Goal: Information Seeking & Learning: Learn about a topic

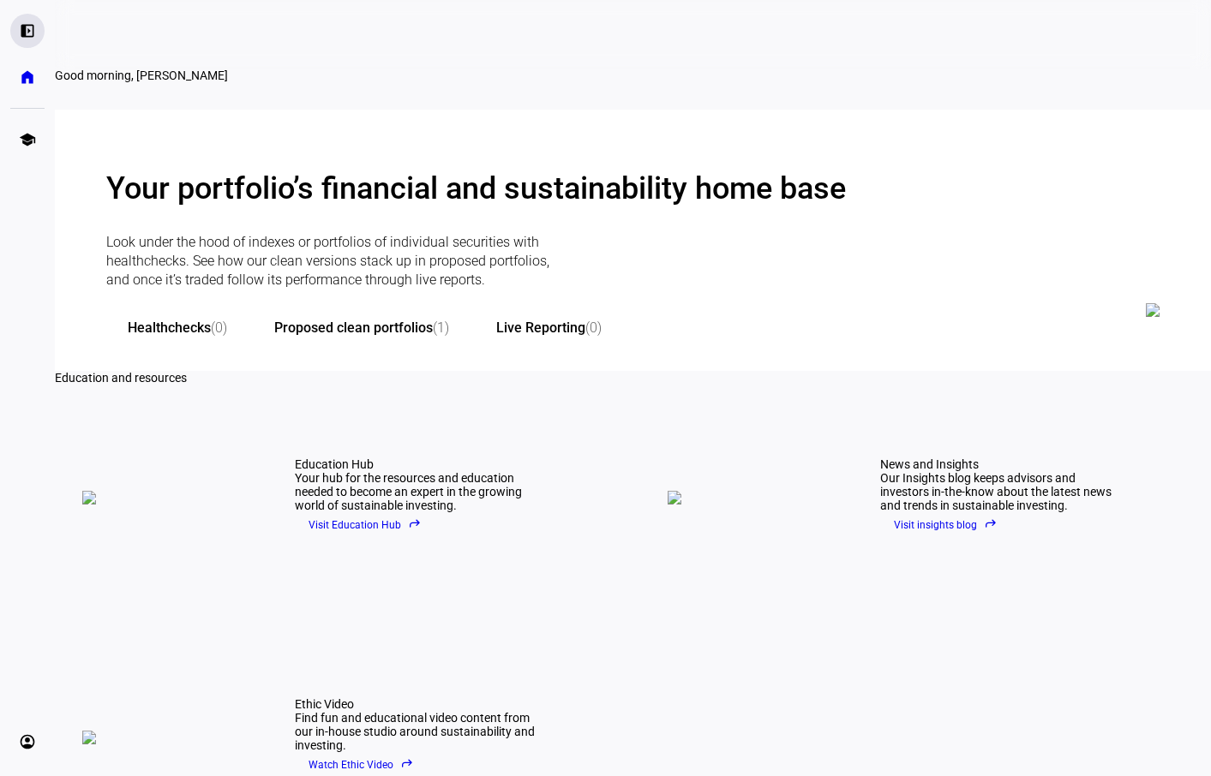
click at [33, 27] on eth-mat-symbol "left_panel_open" at bounding box center [27, 30] width 17 height 17
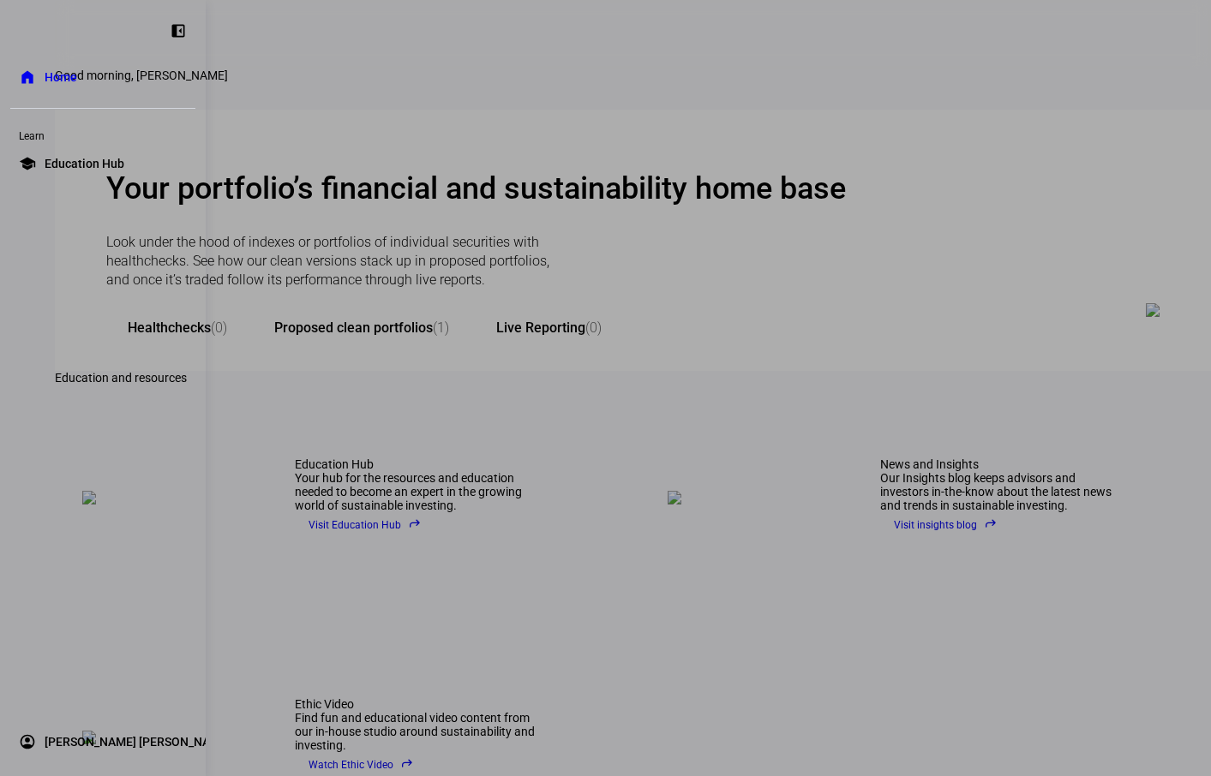
click at [78, 66] on link "home Home" at bounding box center [102, 77] width 185 height 34
click at [556, 214] on div at bounding box center [605, 388] width 1211 height 776
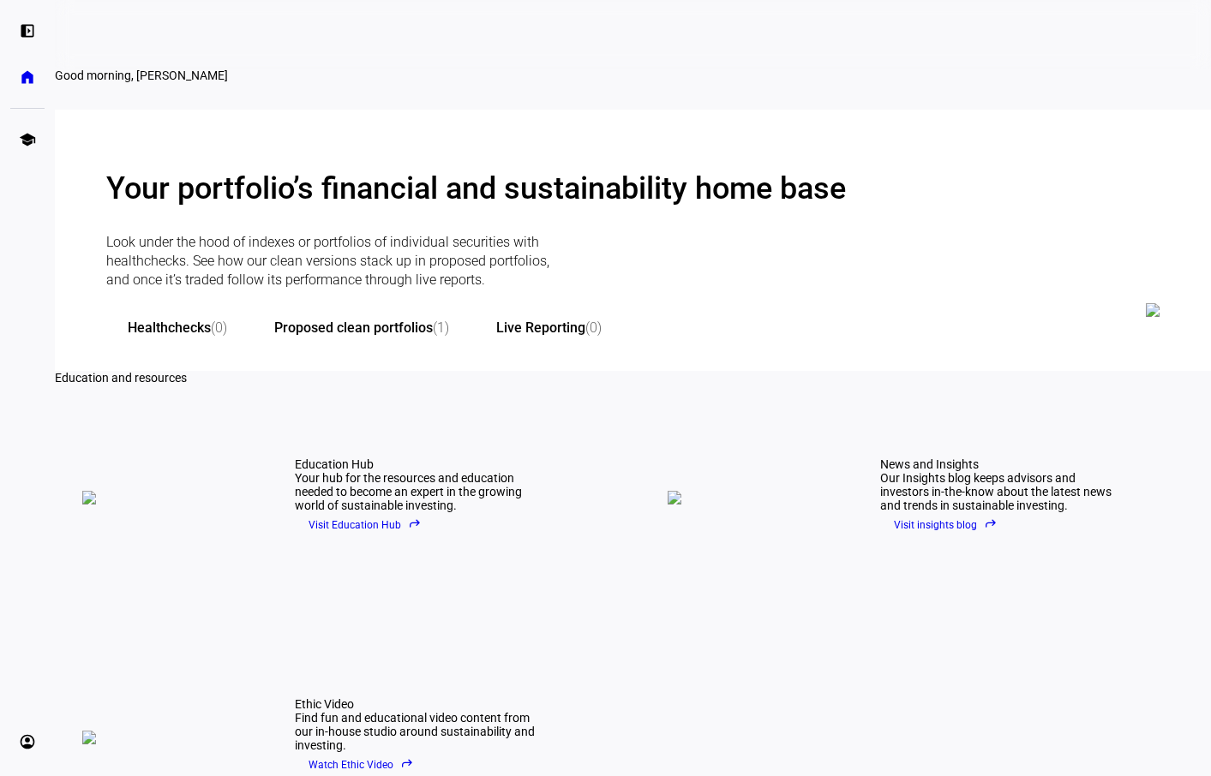
click at [460, 337] on span "donut_large Proposed clean portfolios (1)" at bounding box center [364, 328] width 222 height 17
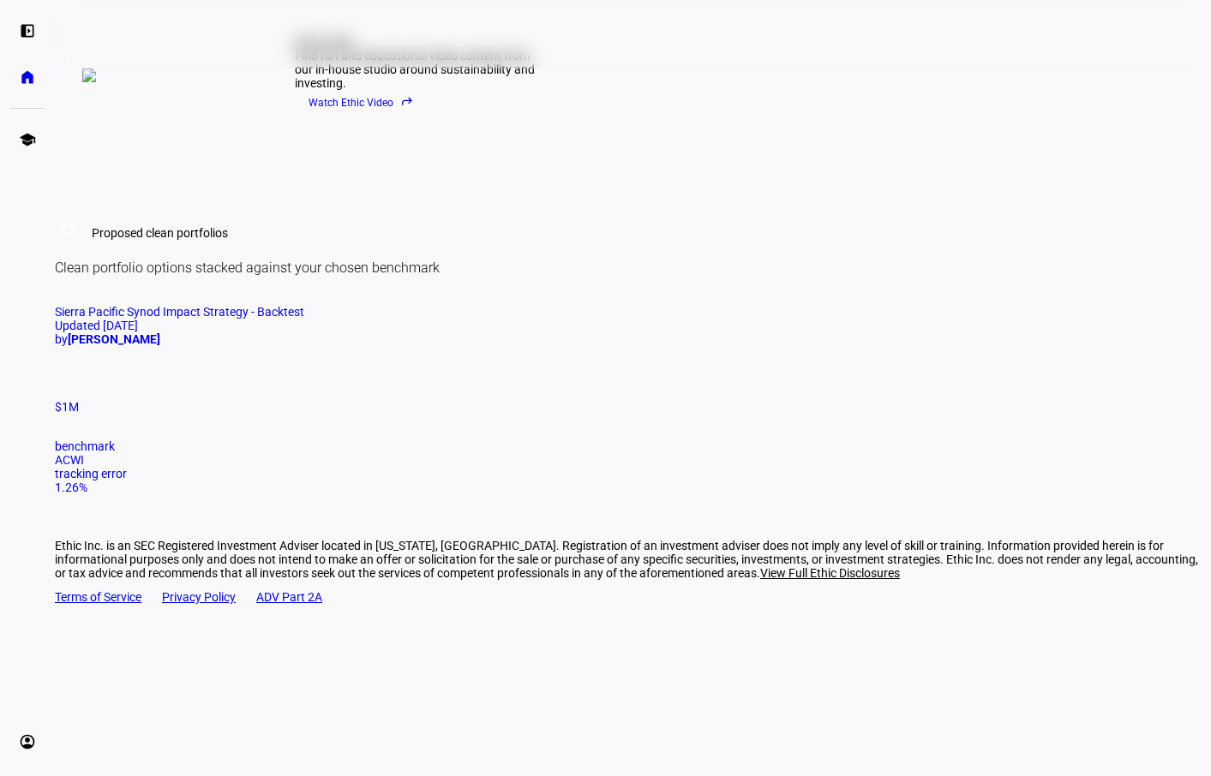
scroll to position [882, 0]
click at [284, 400] on mat-chip-listbox at bounding box center [633, 377] width 1156 height 45
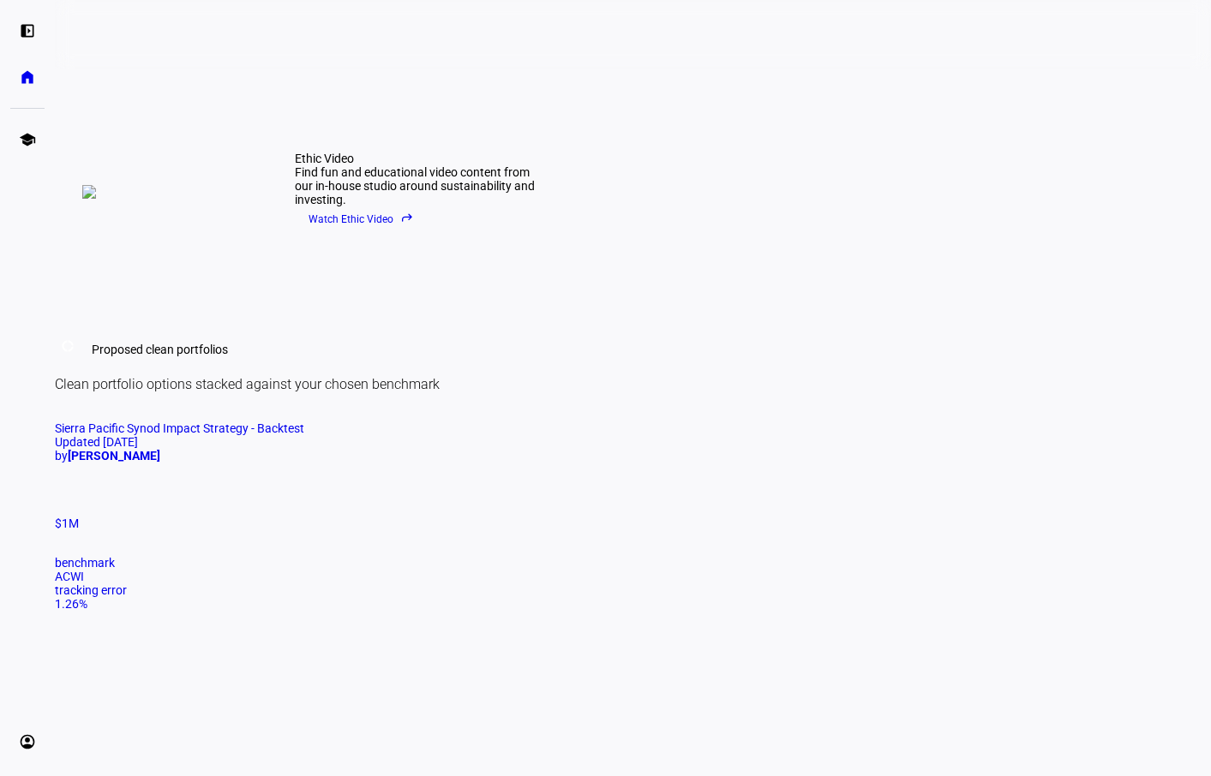
scroll to position [837, 0]
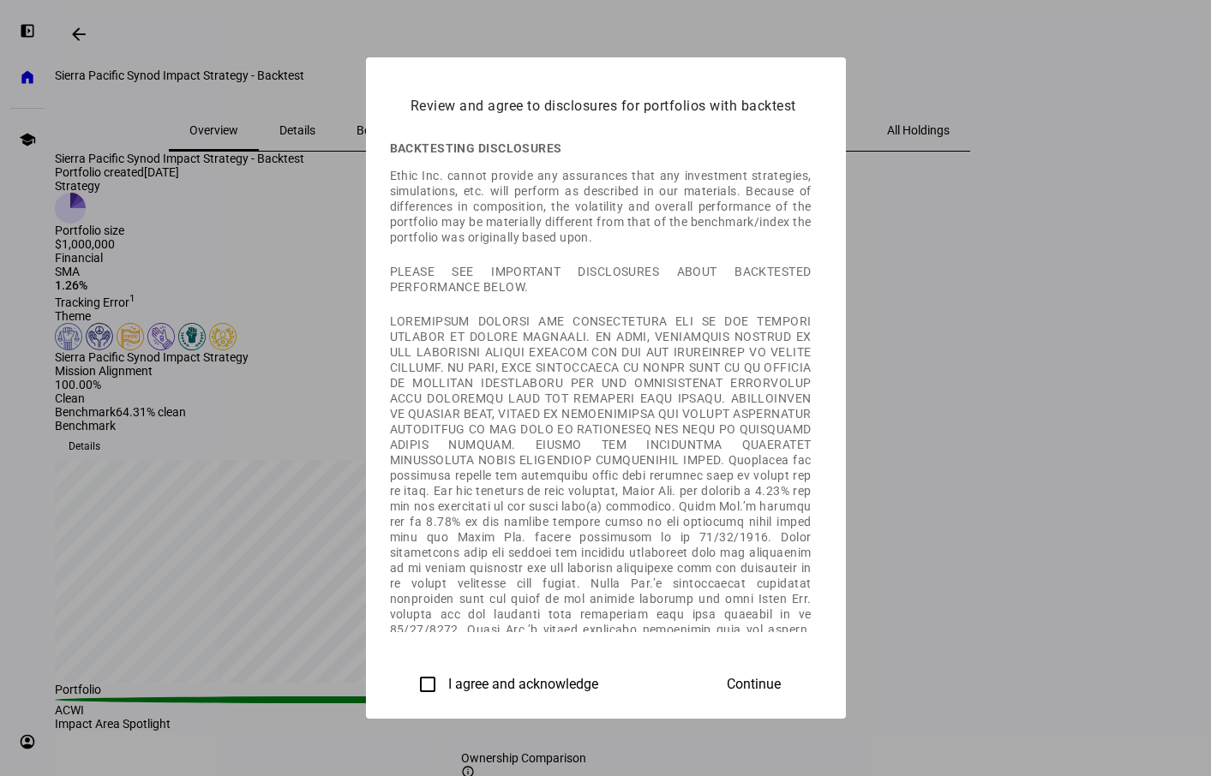
drag, startPoint x: 208, startPoint y: 680, endPoint x: 249, endPoint y: 663, distance: 44.6
click at [410, 679] on input "I agree and acknowledge" at bounding box center [427, 684] width 34 height 34
checkbox input "true"
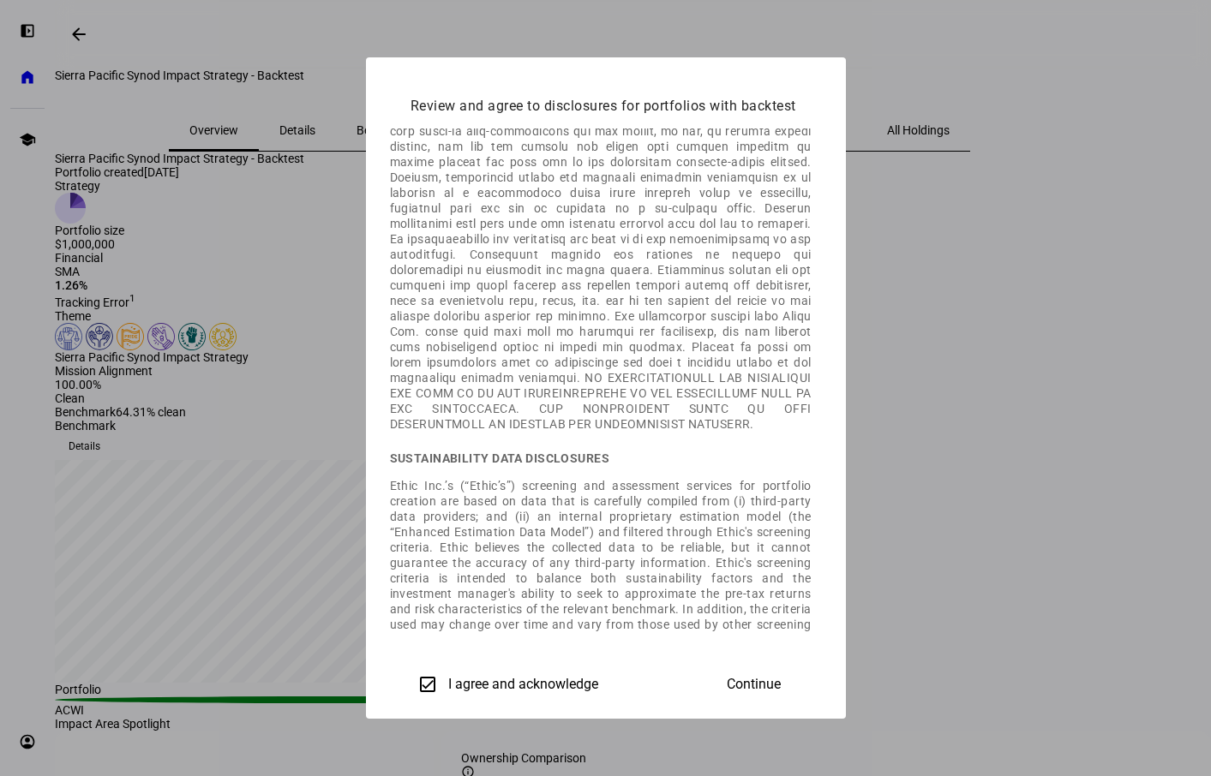
scroll to position [1907, 0]
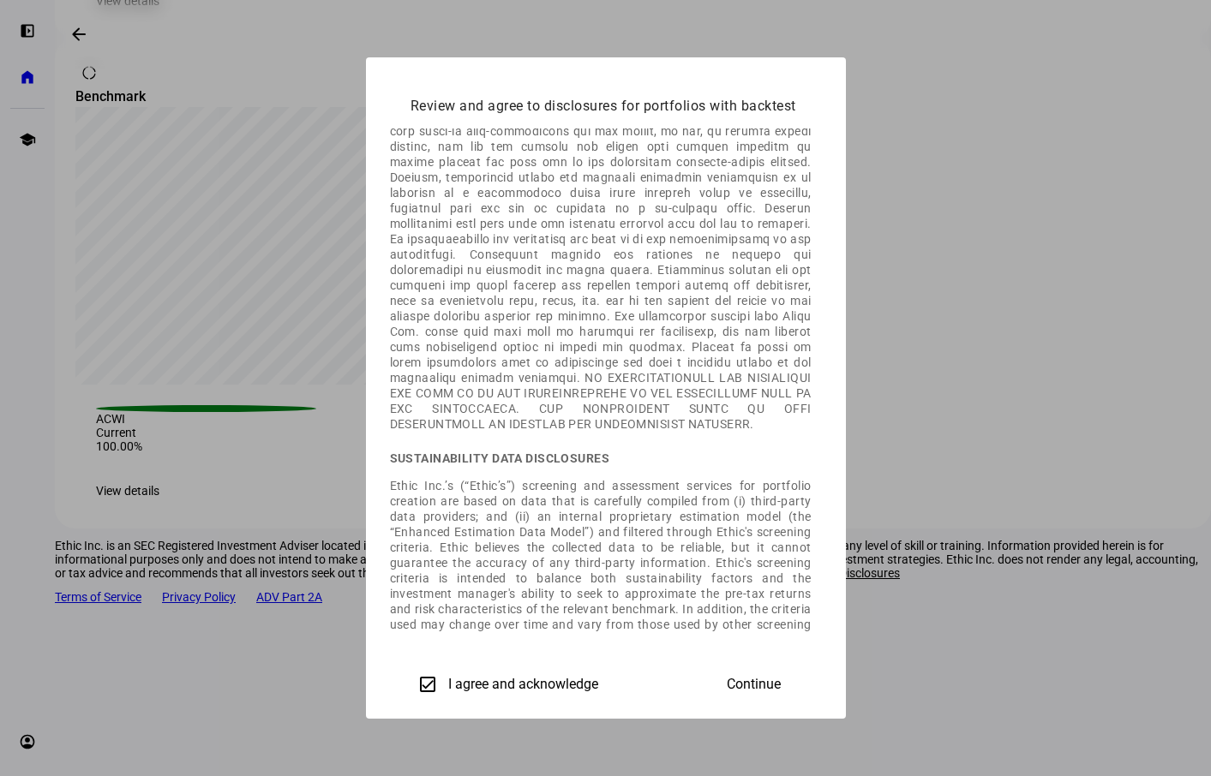
click at [822, 662] on mat-dialog-actions "I agree and acknowledge Continue" at bounding box center [606, 684] width 432 height 63
click at [781, 677] on span "Continue" at bounding box center [754, 684] width 54 height 15
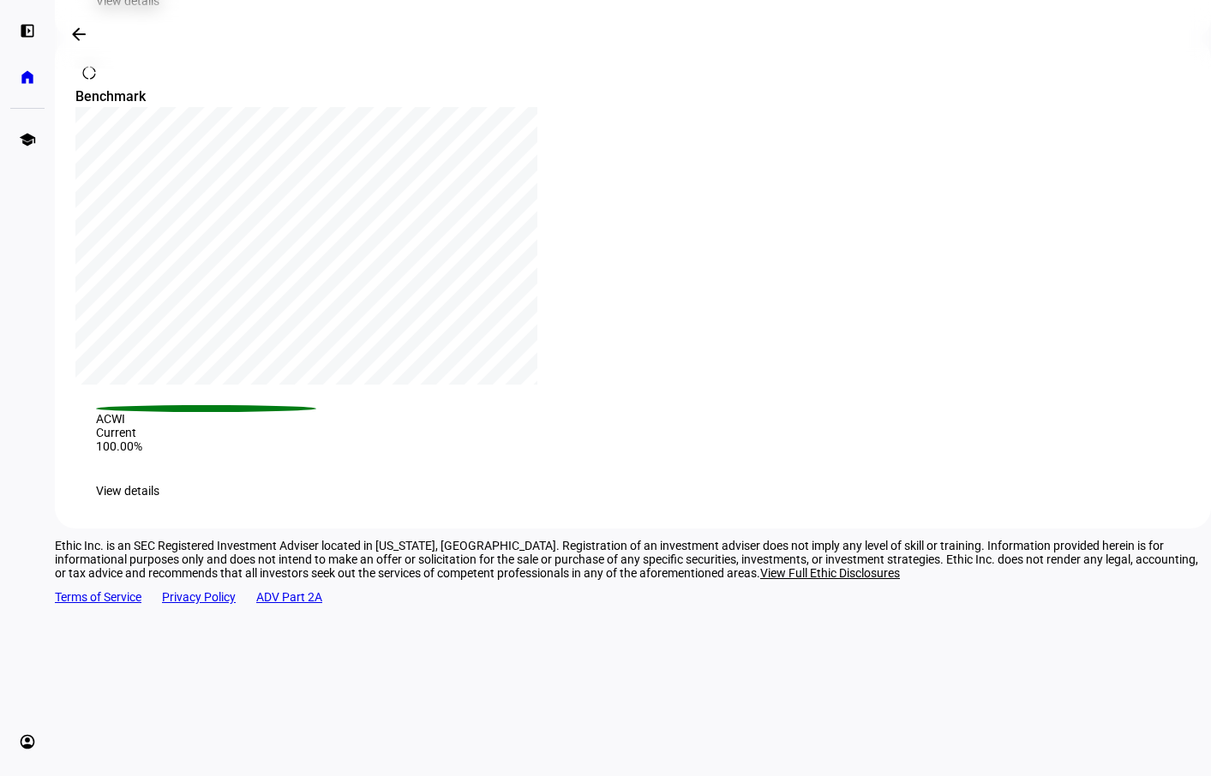
click at [159, 508] on span "View details" at bounding box center [127, 491] width 63 height 34
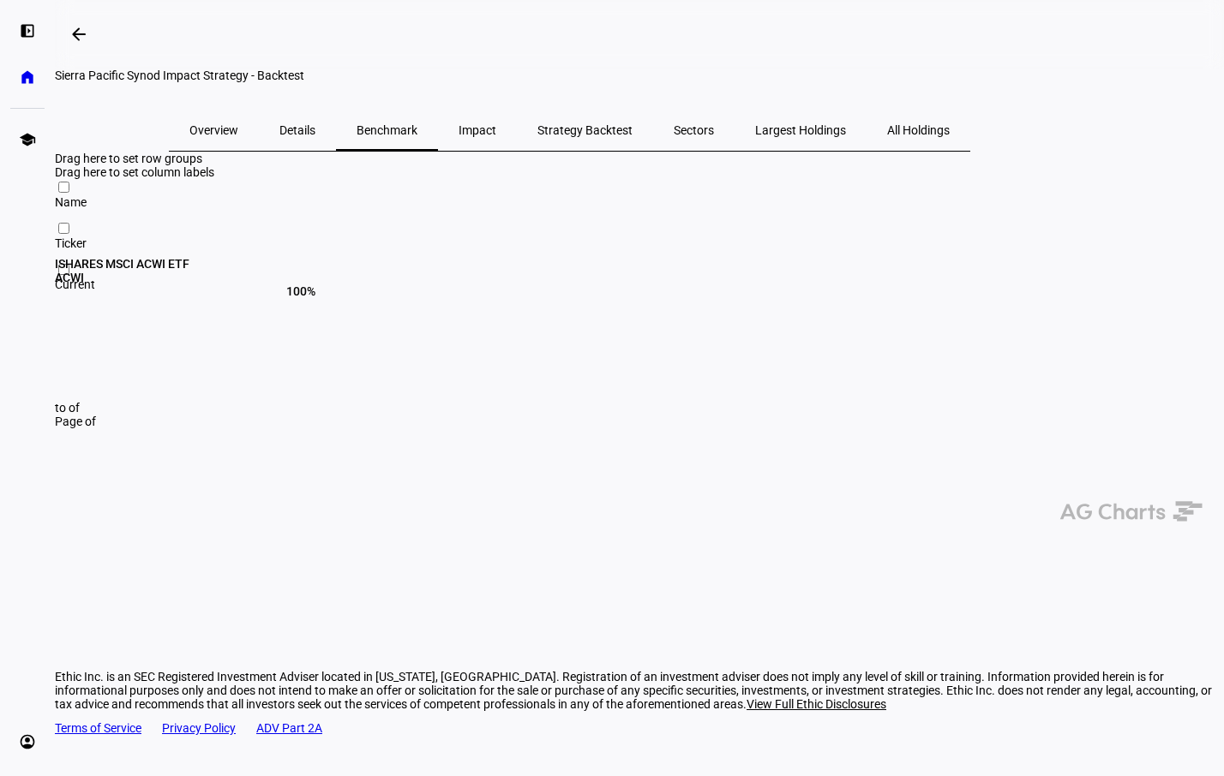
click at [496, 136] on span "Impact" at bounding box center [477, 130] width 38 height 12
